Goal: Task Accomplishment & Management: Use online tool/utility

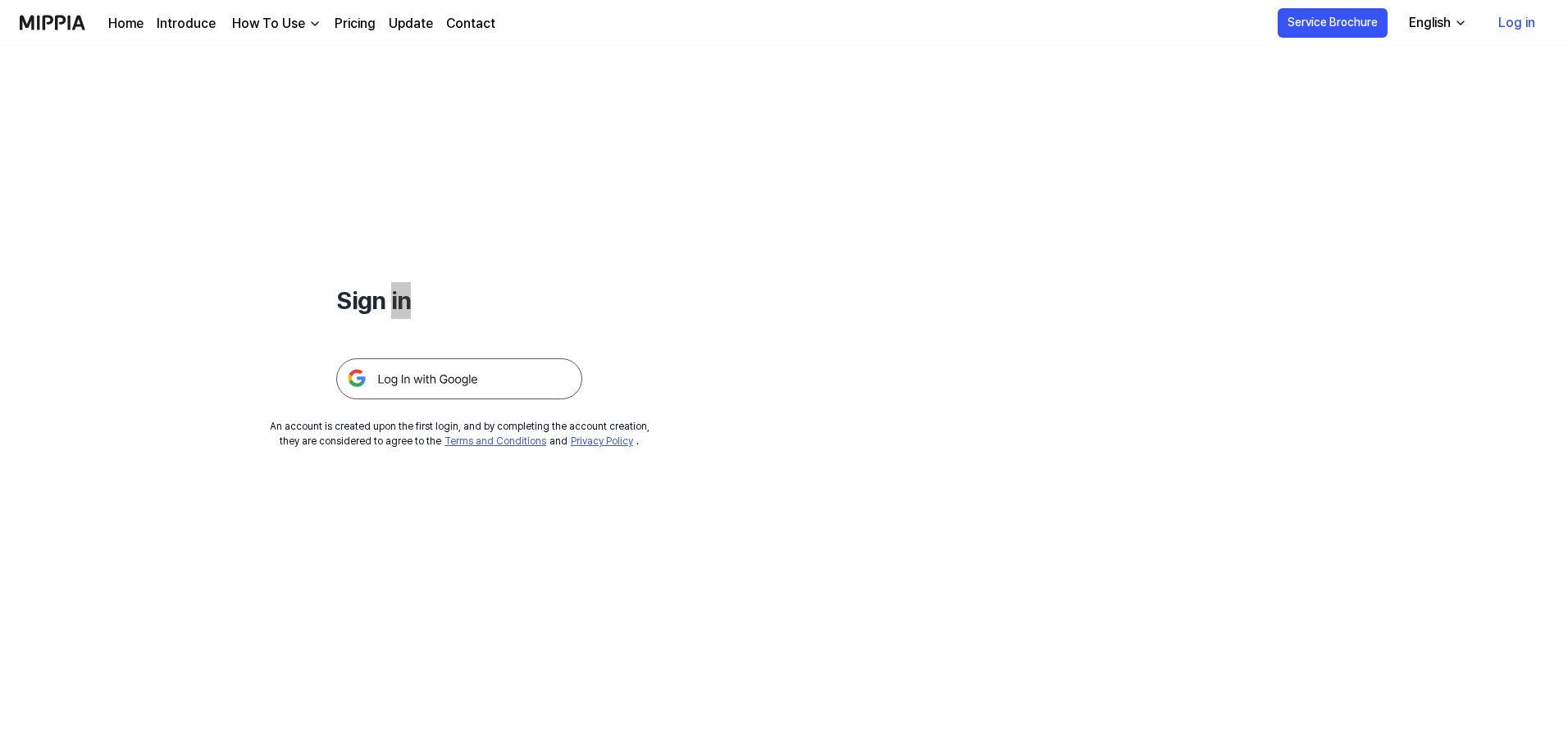
click at [404, 299] on h1 "Sign in" at bounding box center [458, 300] width 246 height 37
click at [503, 343] on div at bounding box center [458, 358] width 246 height 80
click at [486, 376] on img at bounding box center [458, 379] width 246 height 41
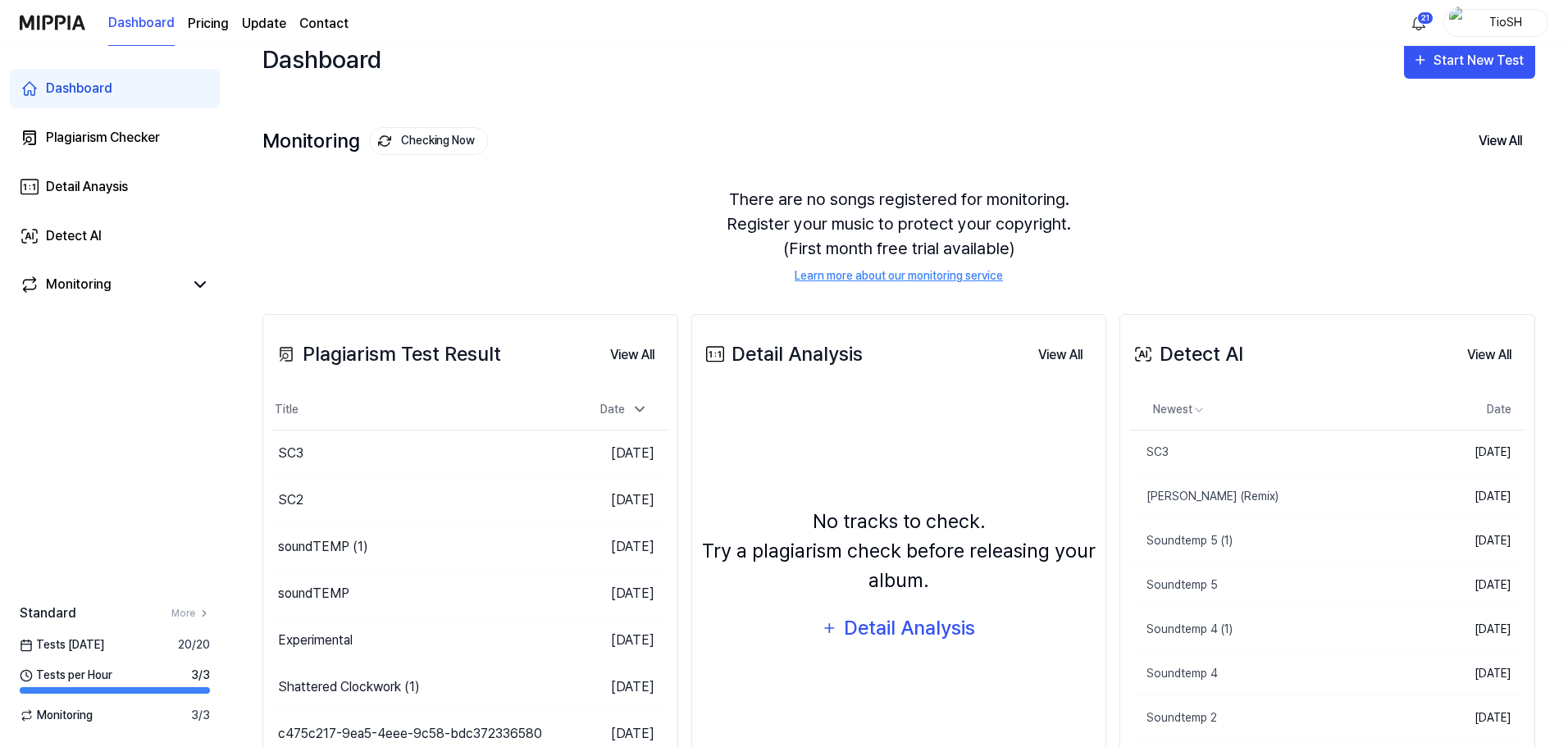
scroll to position [164, 0]
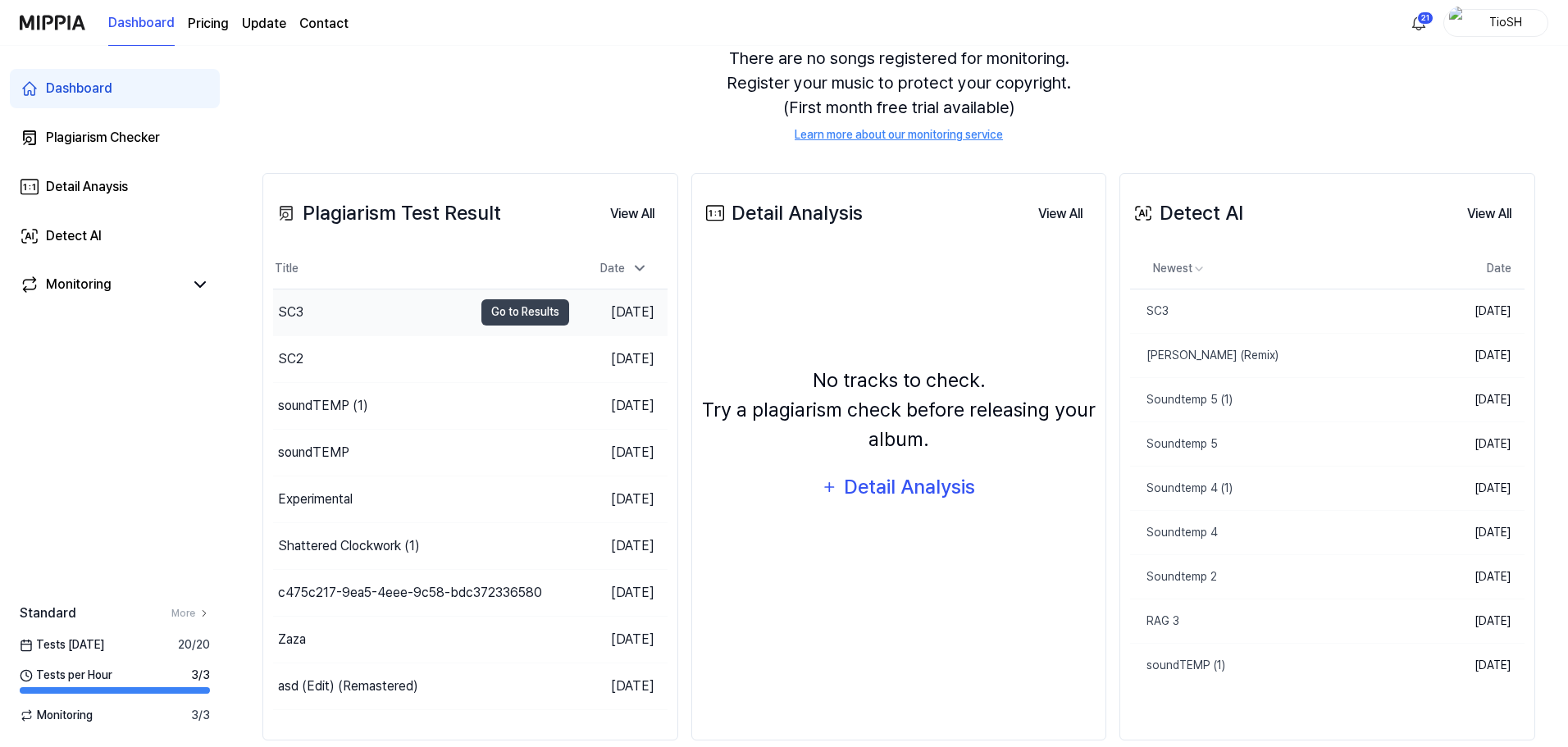
click at [374, 329] on div "SC3" at bounding box center [373, 312] width 200 height 46
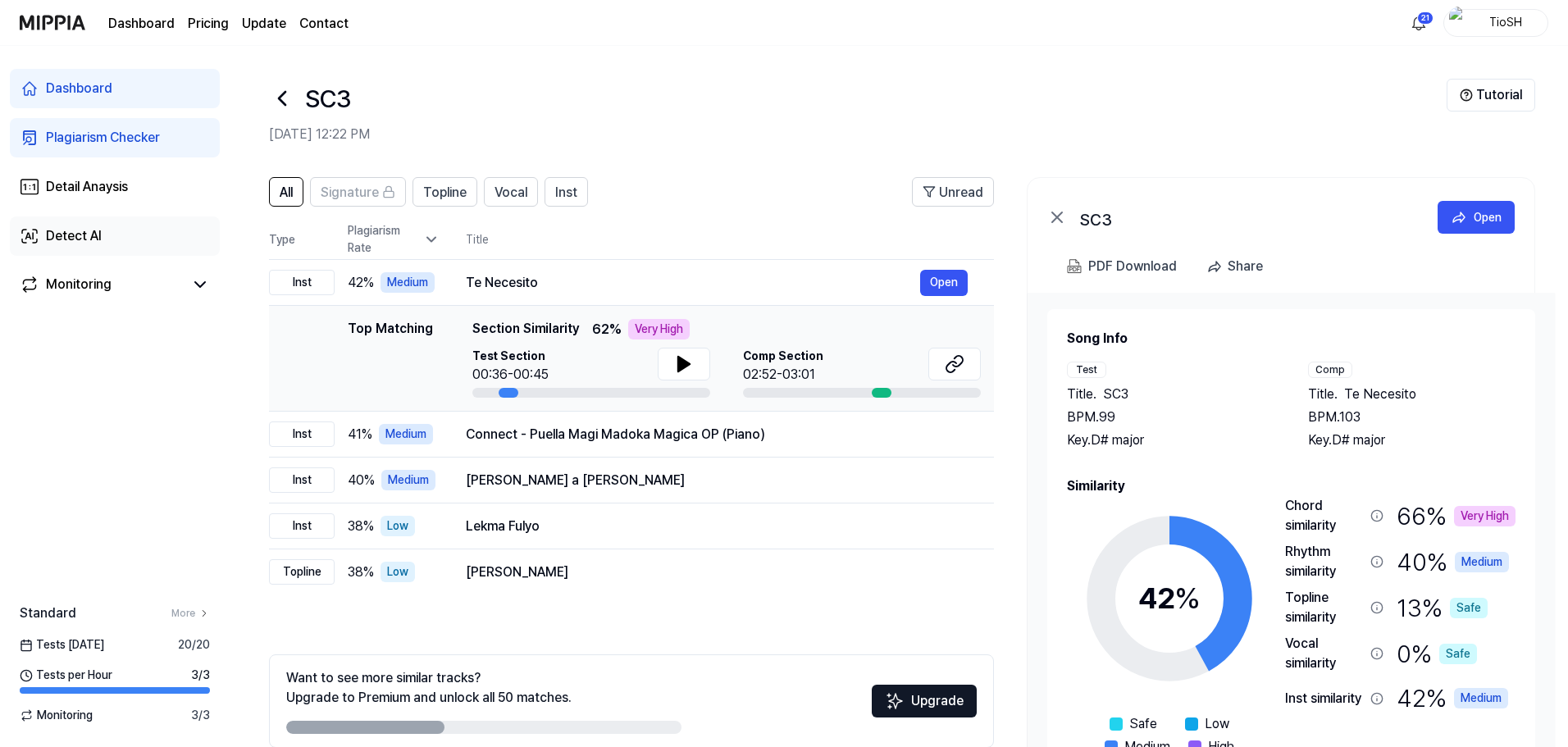
click at [119, 230] on link "Detect AI" at bounding box center [114, 236] width 210 height 40
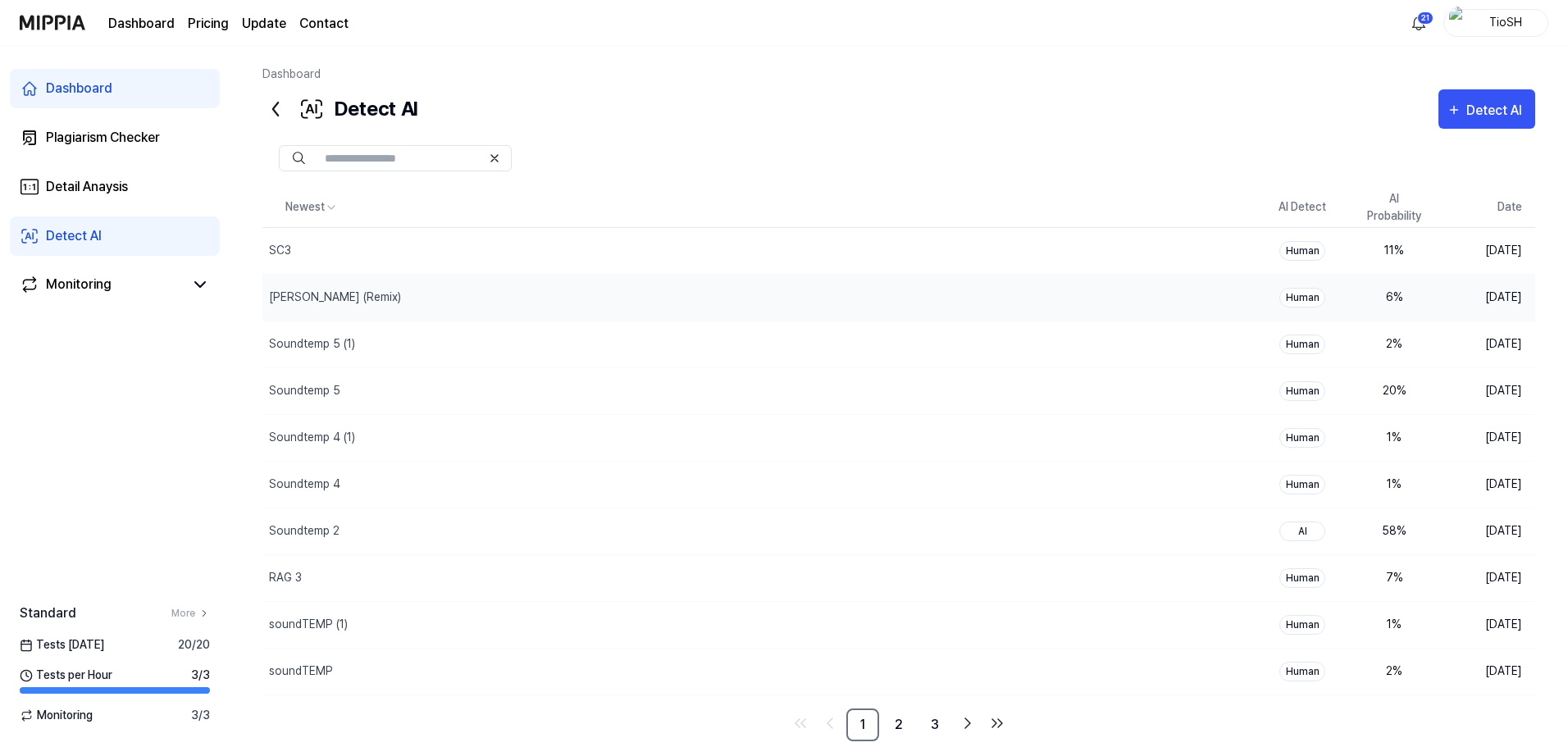
click at [1087, 289] on div "Zaza (Remix)" at bounding box center [760, 297] width 994 height 46
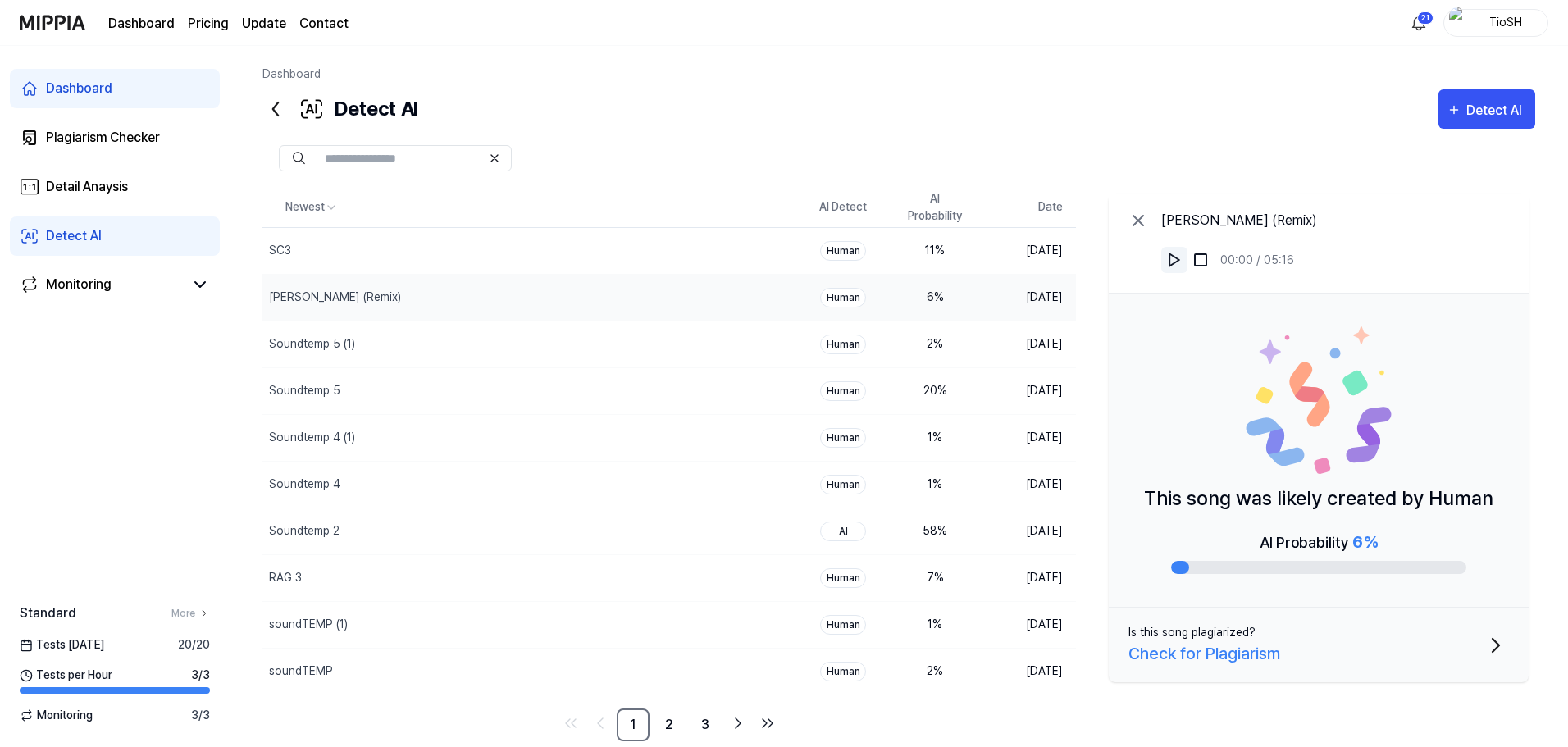
click at [1179, 256] on img at bounding box center [1174, 260] width 16 height 16
click at [1178, 265] on img at bounding box center [1174, 260] width 16 height 16
